Goal: Task Accomplishment & Management: Complete application form

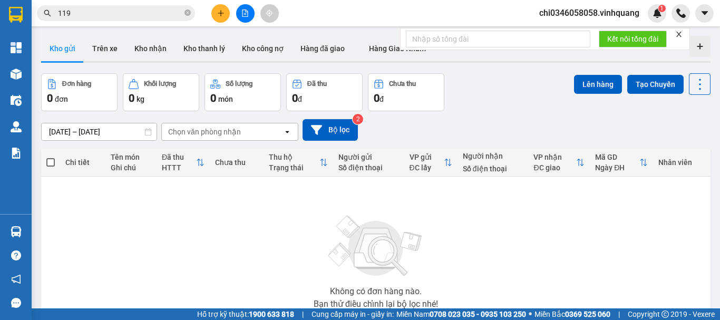
click at [219, 15] on icon "plus" at bounding box center [220, 12] width 7 height 7
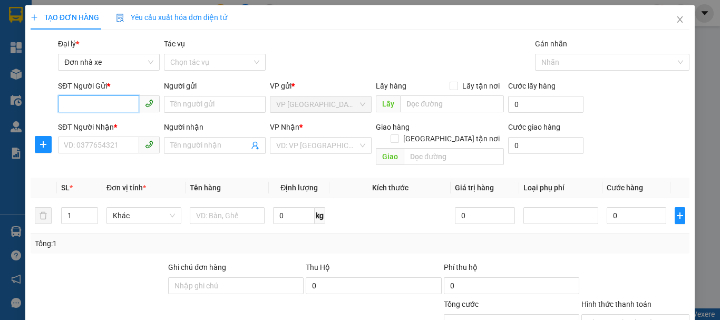
click at [72, 102] on input "SĐT Người Gửi *" at bounding box center [98, 103] width 81 height 17
type input "0918200074"
click at [98, 126] on div "0918200074 - [PERSON_NAME]" at bounding box center [116, 126] width 104 height 12
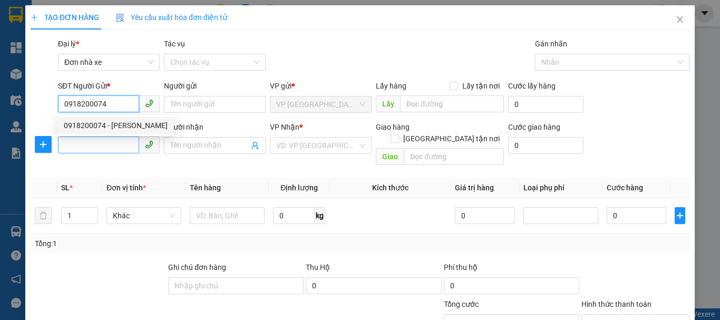
type input "cô phương"
type input "0914822140"
type input "lượng"
type input "0918200074"
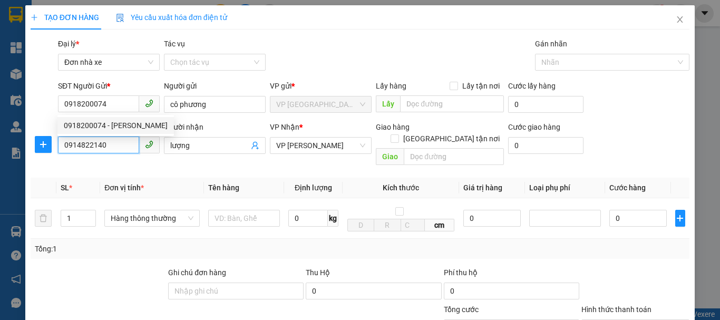
click at [100, 148] on input "0914822140" at bounding box center [98, 145] width 81 height 17
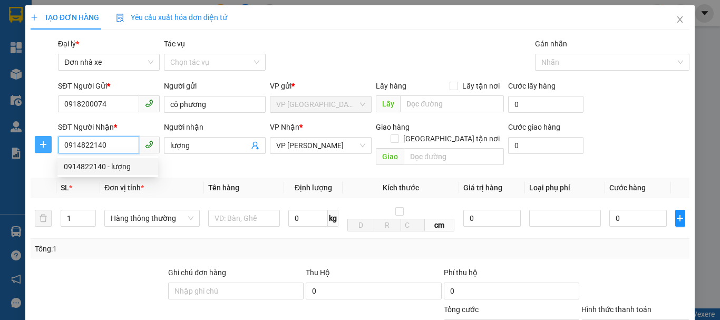
drag, startPoint x: 114, startPoint y: 149, endPoint x: 44, endPoint y: 149, distance: 70.7
click at [44, 149] on div "SĐT Người Nhận * 0914822140 Người nhận lượng VP Nhận * VP [PERSON_NAME] hàng Gi…" at bounding box center [360, 145] width 661 height 49
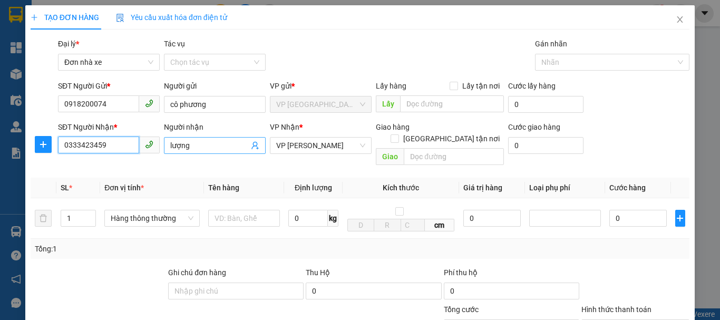
type input "0333423459"
drag, startPoint x: 200, startPoint y: 146, endPoint x: 167, endPoint y: 147, distance: 33.8
click at [167, 147] on span "lượng" at bounding box center [215, 145] width 102 height 17
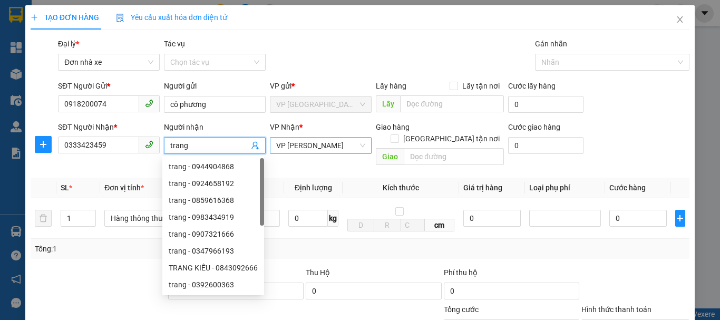
click at [344, 141] on span "VP [PERSON_NAME]" at bounding box center [320, 146] width 89 height 16
type input "trang"
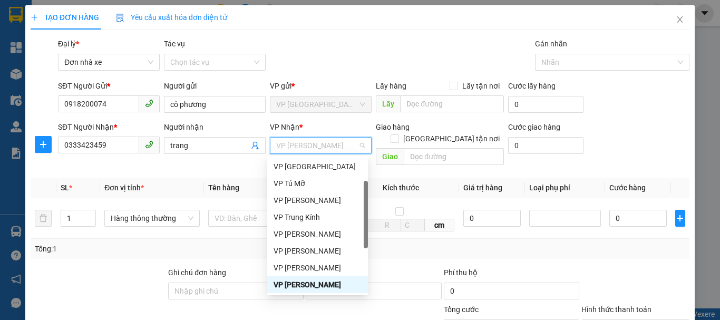
click at [320, 284] on div "VP [PERSON_NAME]" at bounding box center [318, 285] width 88 height 12
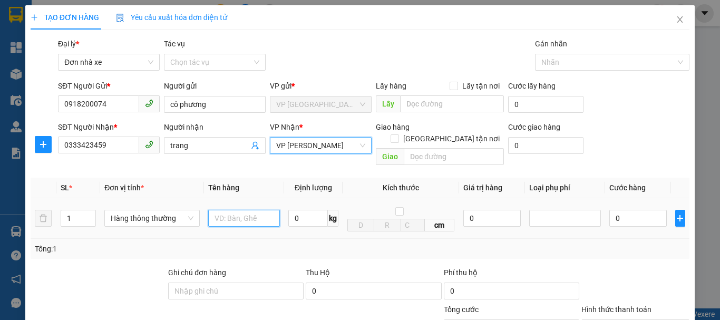
click at [230, 210] on input "text" at bounding box center [244, 218] width 72 height 17
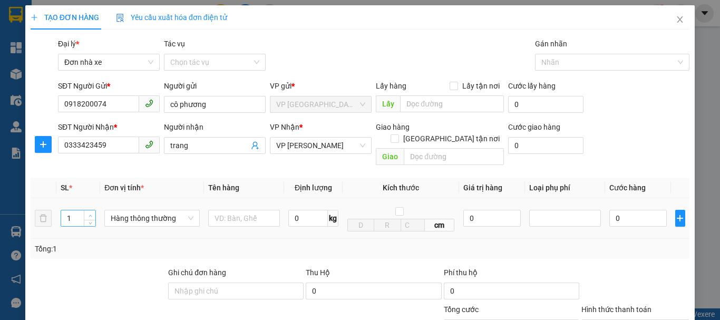
type input "2"
click at [90, 214] on icon "up" at bounding box center [91, 216] width 4 height 4
click at [223, 210] on input "text" at bounding box center [244, 218] width 72 height 17
type input "2 viên đá mẫu"
click at [293, 210] on input "0" at bounding box center [308, 218] width 40 height 17
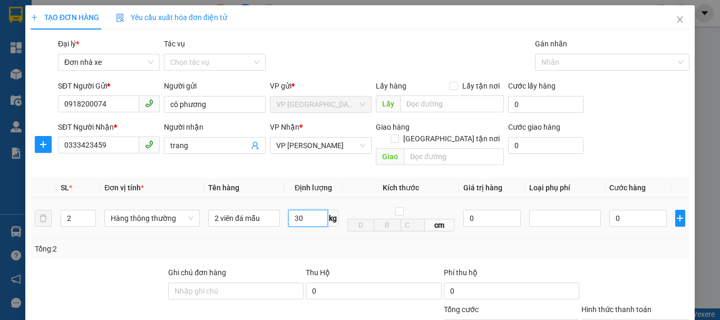
type input "3"
type input "15"
click at [547, 226] on td at bounding box center [565, 218] width 80 height 41
type input "80.000"
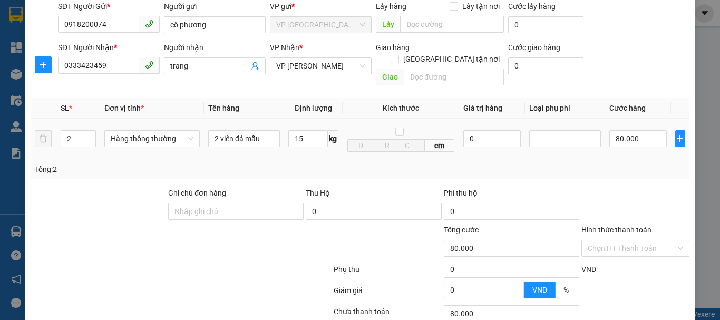
scroll to position [105, 0]
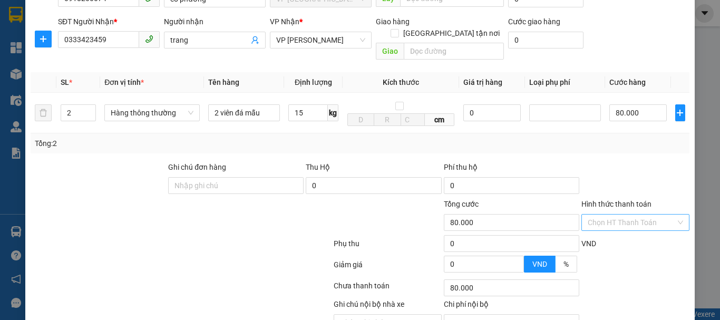
click at [631, 215] on input "Hình thức thanh toán" at bounding box center [632, 223] width 88 height 16
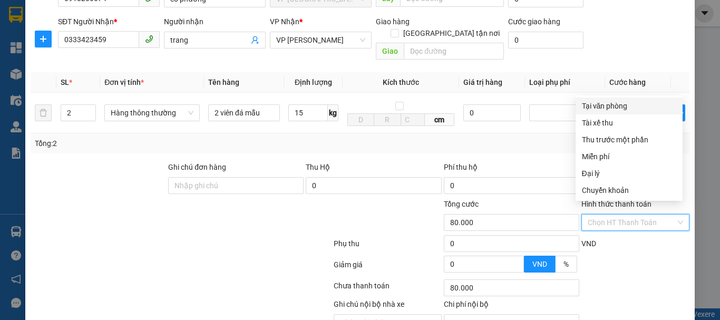
click at [613, 107] on div "Tại văn phòng" at bounding box center [629, 106] width 94 height 12
type input "0"
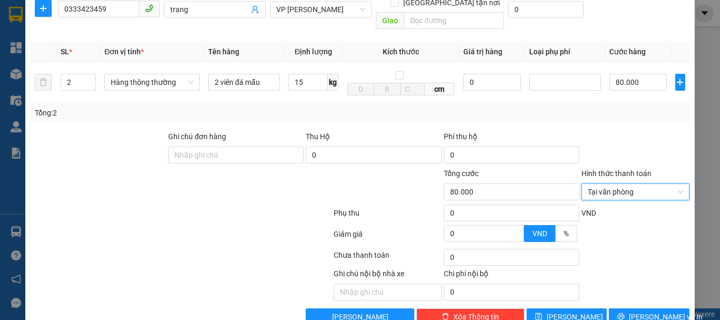
scroll to position [151, 0]
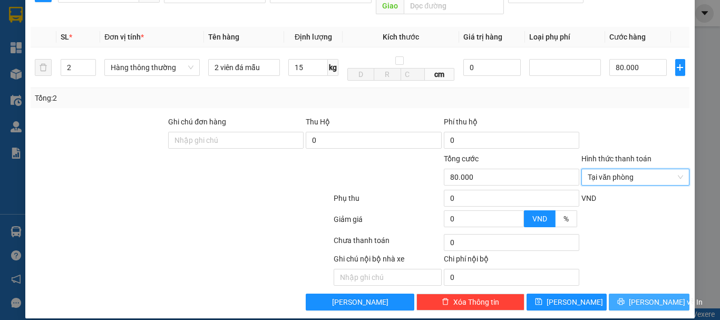
click at [631, 294] on button "[PERSON_NAME] và In" at bounding box center [649, 302] width 81 height 17
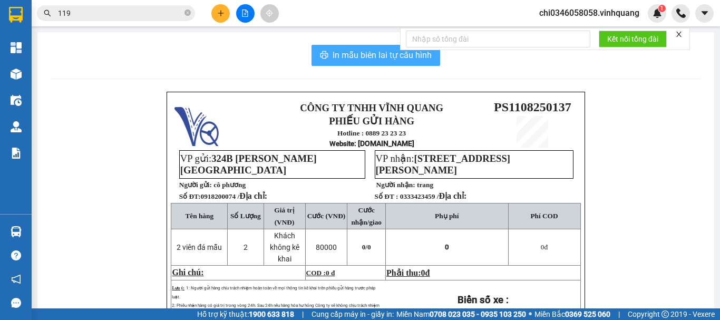
click at [361, 49] on span "In mẫu biên lai tự cấu hình" at bounding box center [382, 55] width 99 height 13
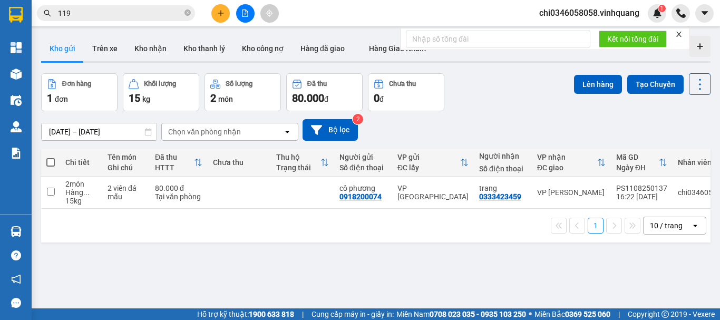
click at [292, 243] on div "1 10 / trang open" at bounding box center [376, 226] width 670 height 34
